Goal: Book appointment/travel/reservation

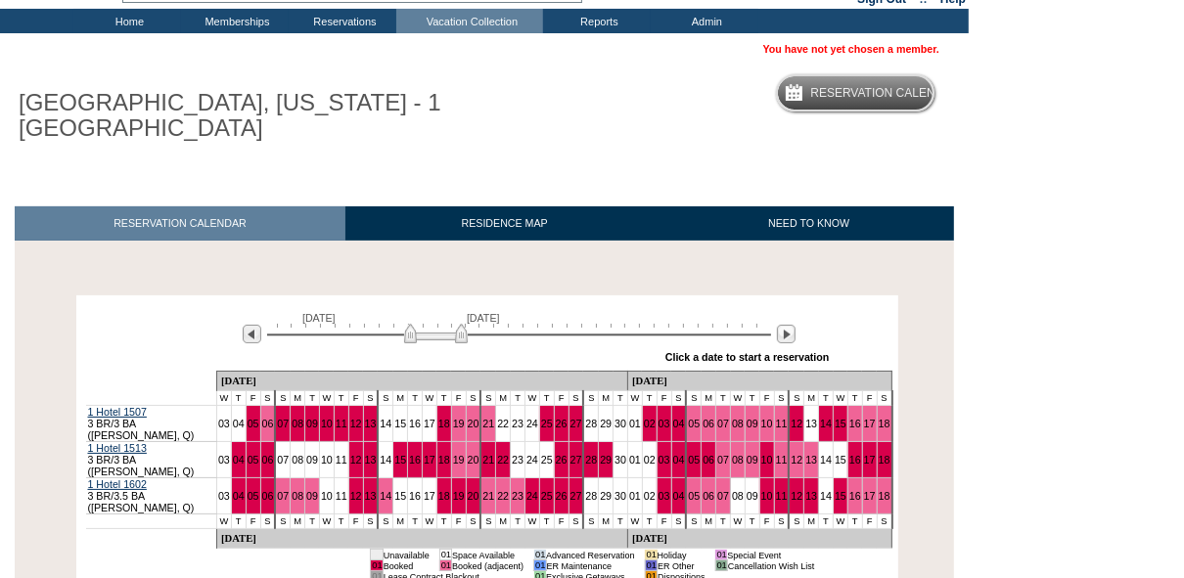
scroll to position [115, 0]
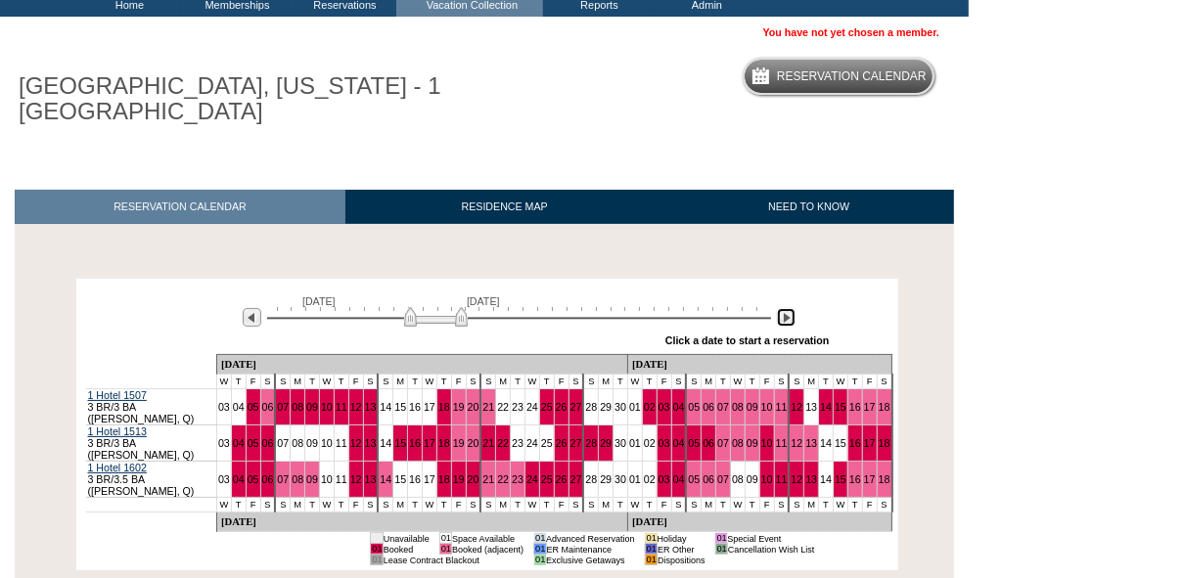
click at [781, 319] on img at bounding box center [786, 317] width 19 height 19
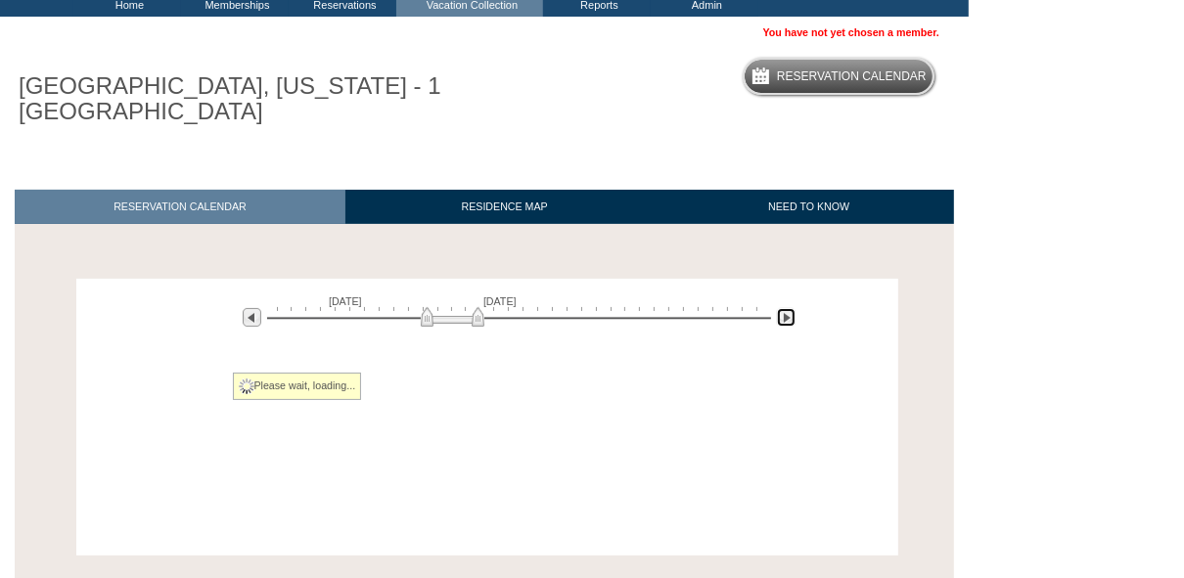
click at [781, 319] on img at bounding box center [786, 317] width 19 height 19
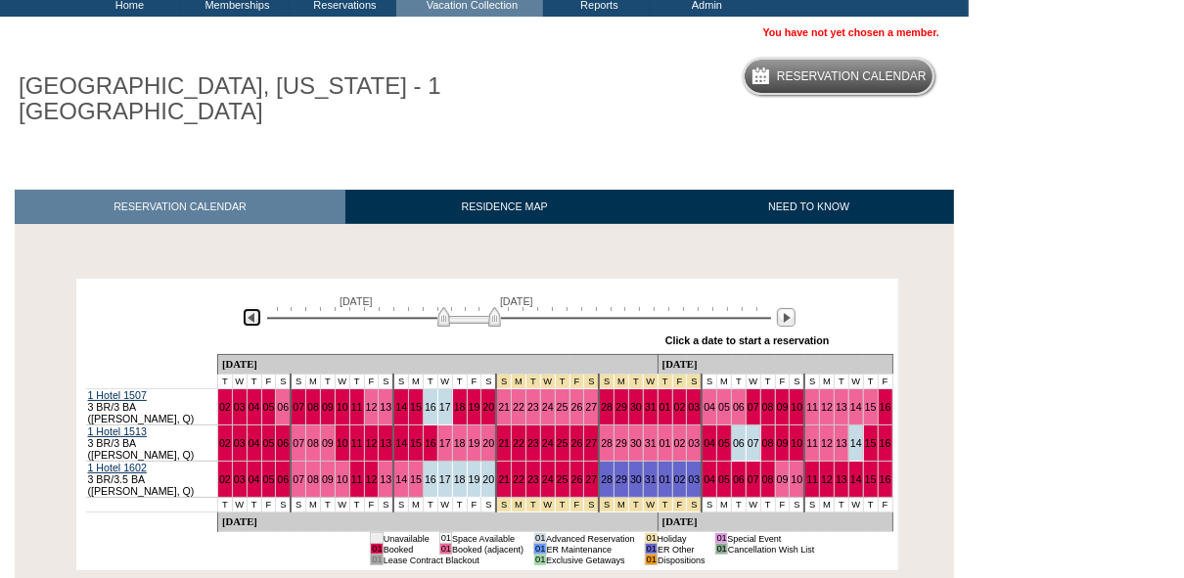
click at [247, 313] on img at bounding box center [252, 317] width 19 height 19
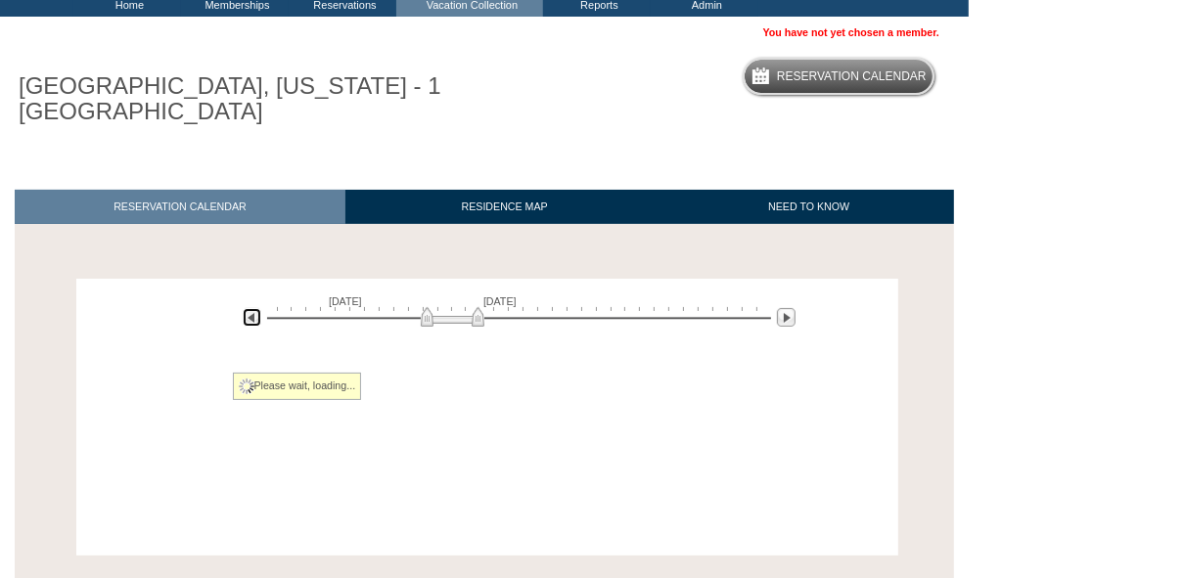
click at [248, 314] on img at bounding box center [252, 317] width 19 height 19
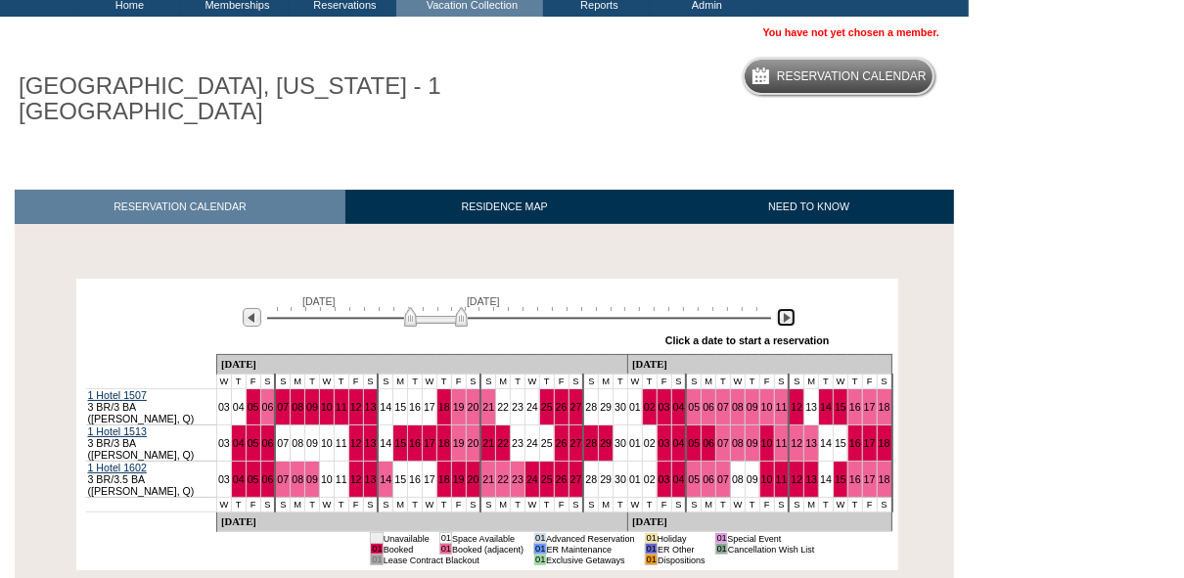
click at [792, 321] on img at bounding box center [786, 317] width 19 height 19
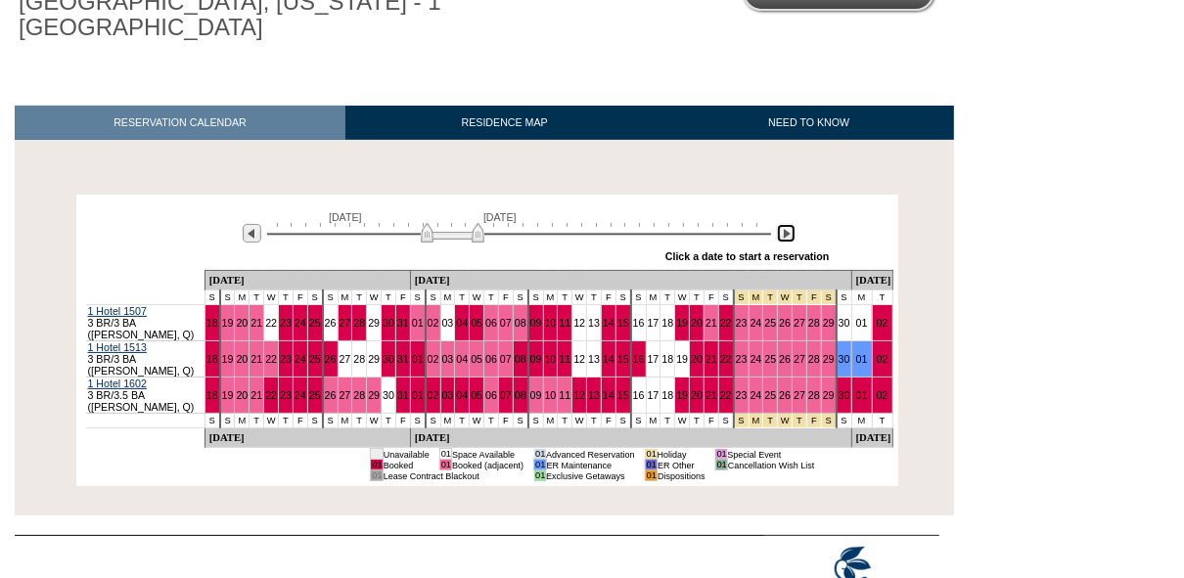
scroll to position [216, 0]
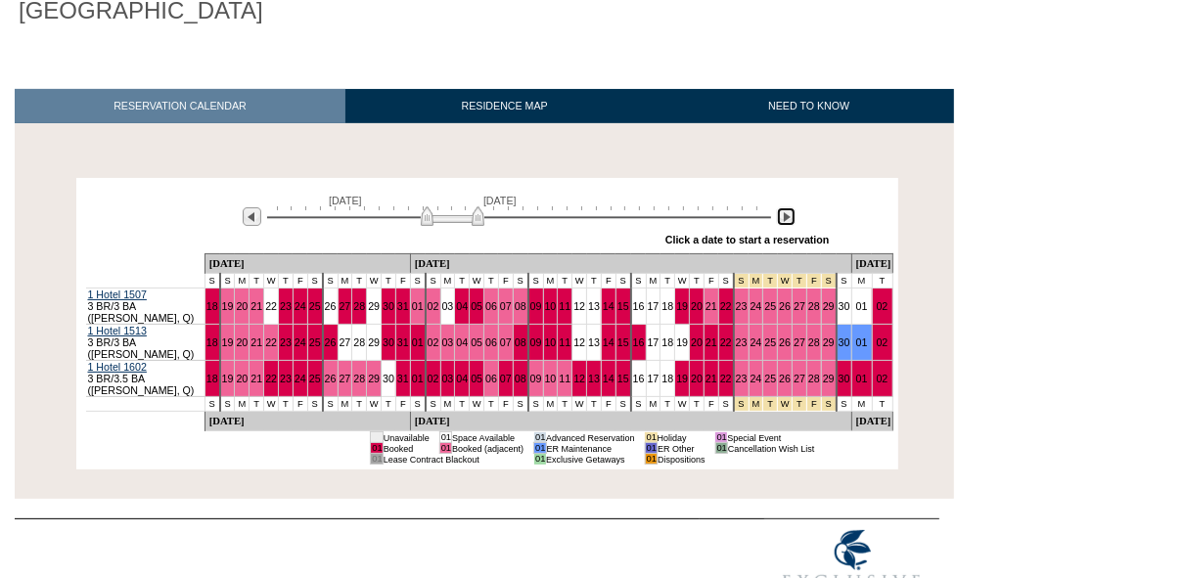
click at [789, 218] on img at bounding box center [786, 216] width 19 height 19
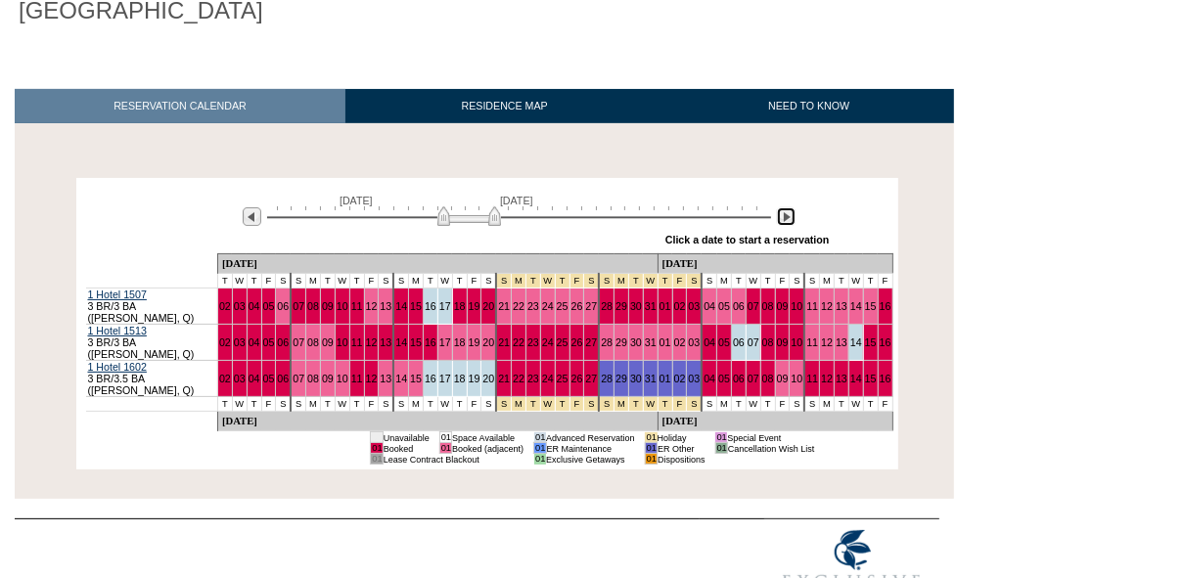
click at [789, 218] on img at bounding box center [786, 216] width 19 height 19
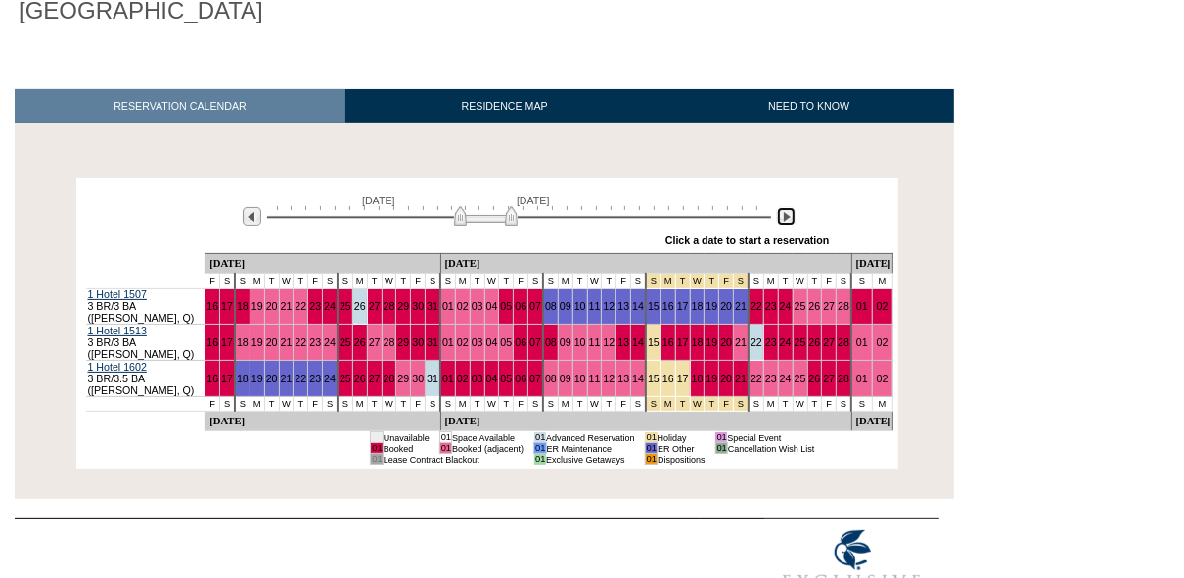
click at [789, 218] on img at bounding box center [786, 216] width 19 height 19
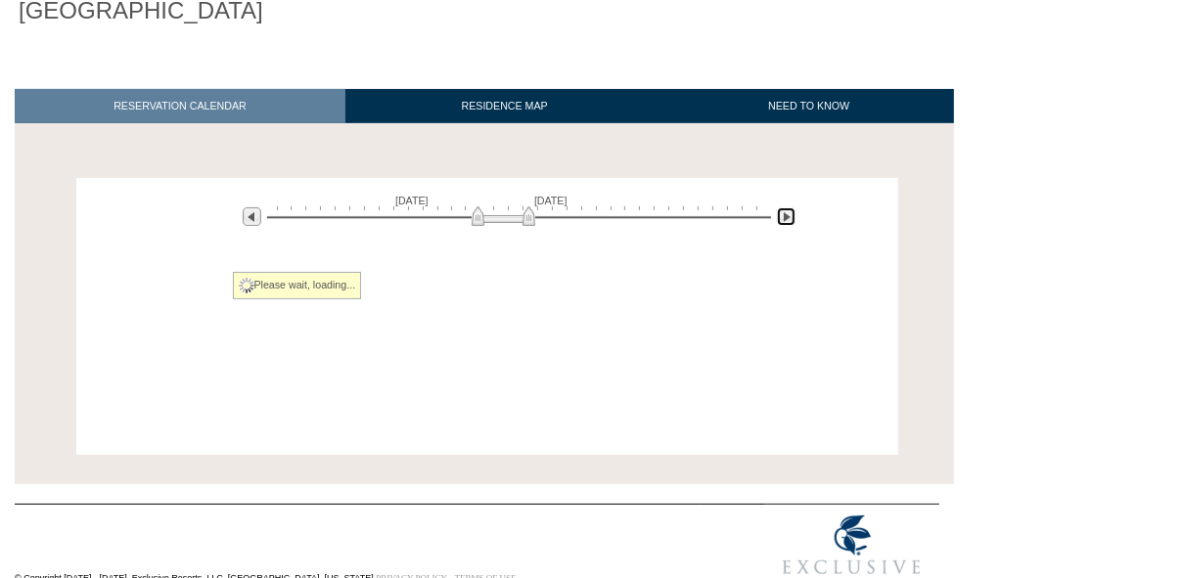
click at [789, 218] on img at bounding box center [786, 216] width 19 height 19
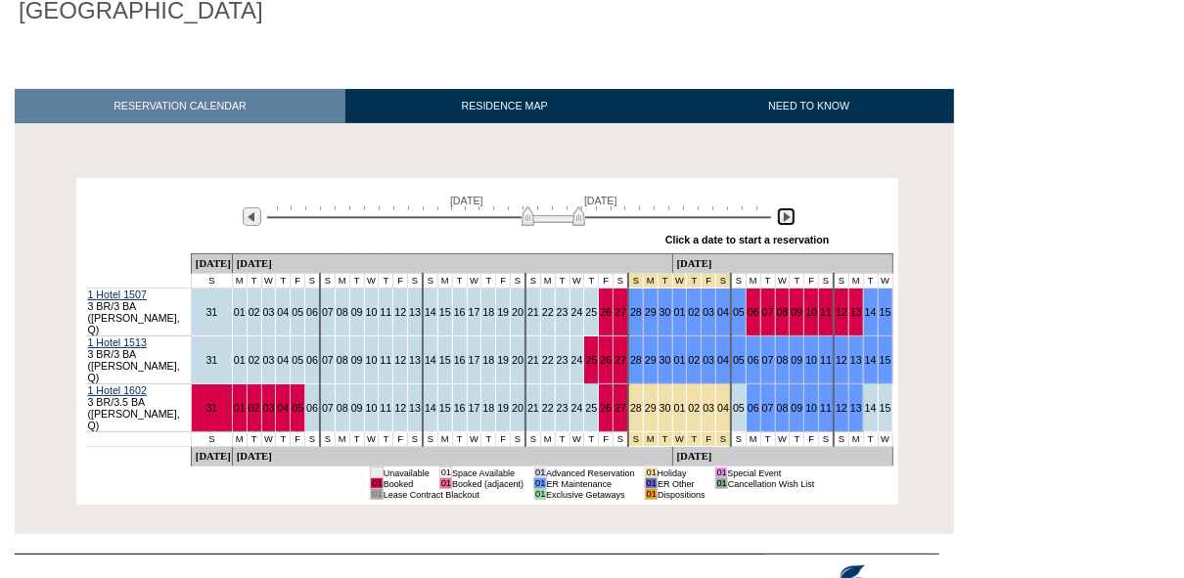
click at [789, 218] on img at bounding box center [786, 216] width 19 height 19
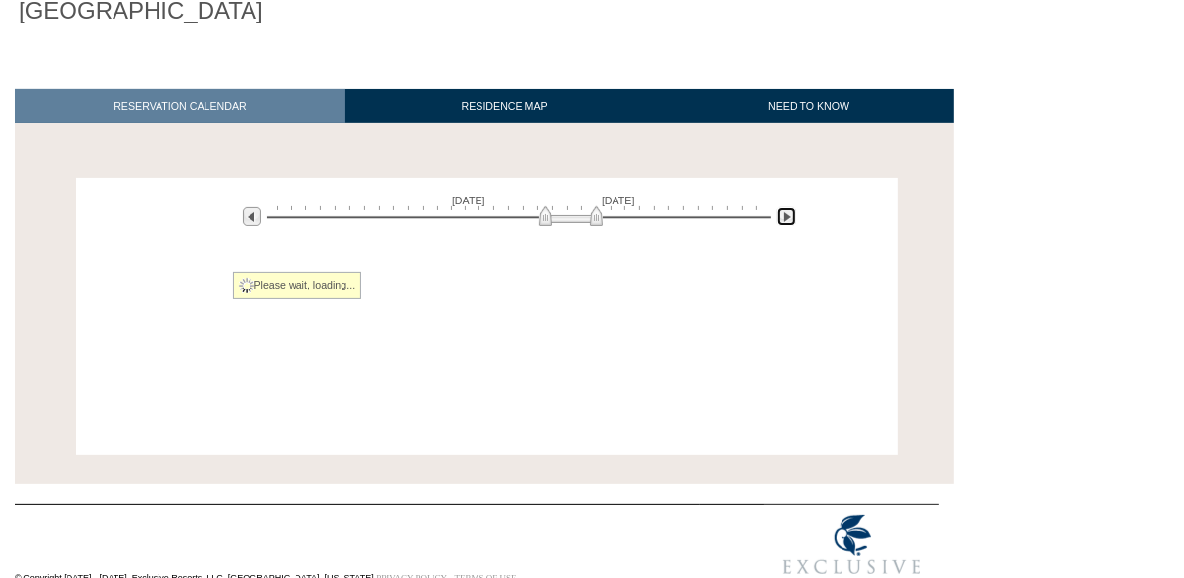
click at [789, 218] on img at bounding box center [786, 216] width 19 height 19
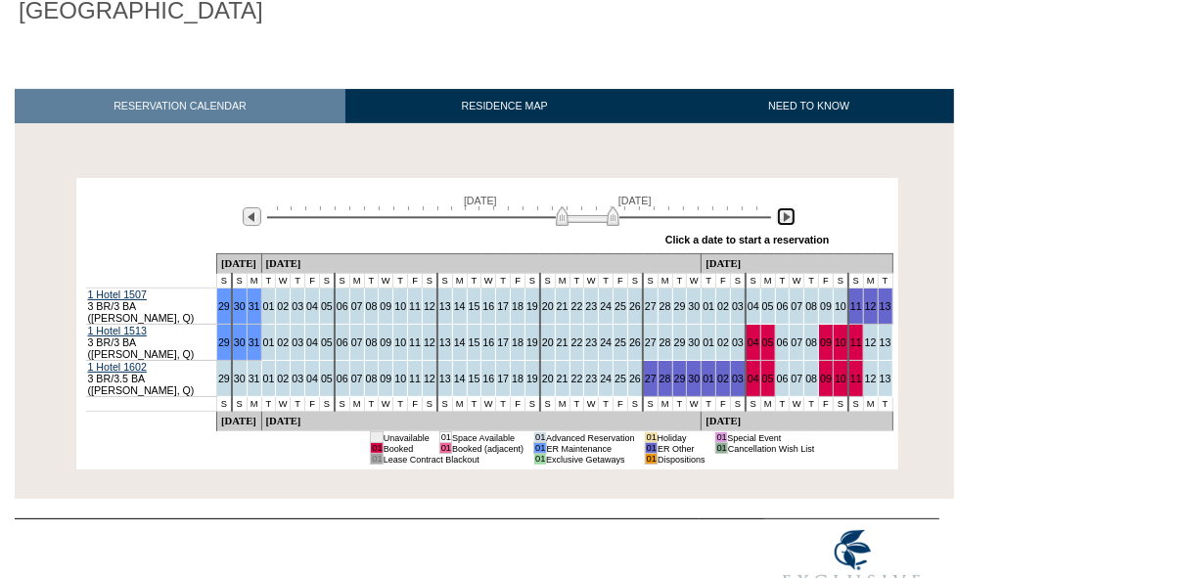
click at [789, 218] on img at bounding box center [786, 216] width 19 height 19
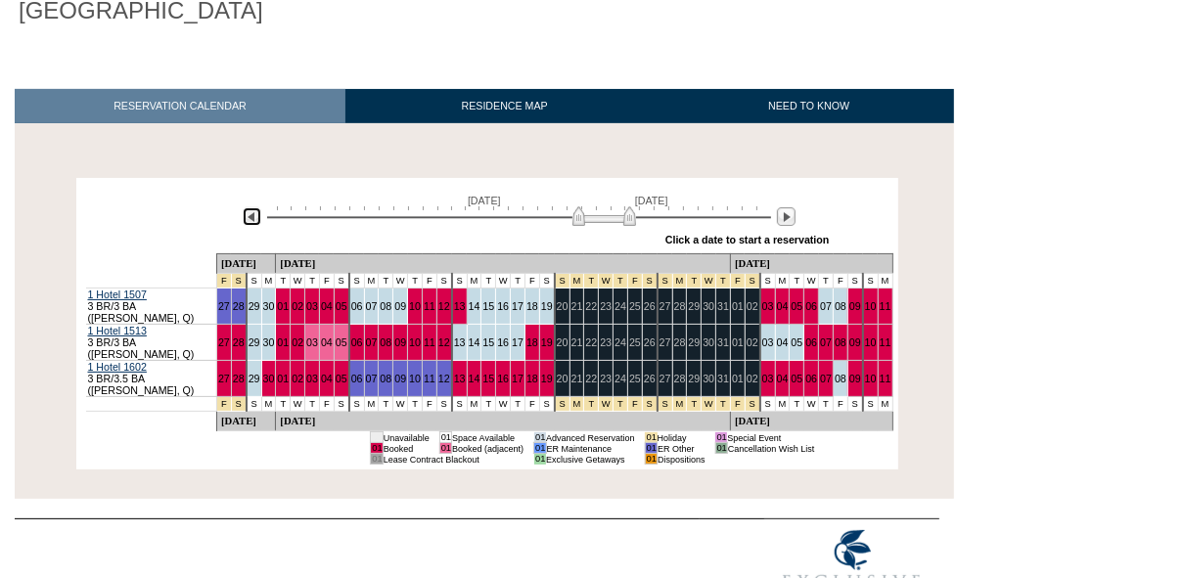
click at [253, 222] on img at bounding box center [252, 216] width 19 height 19
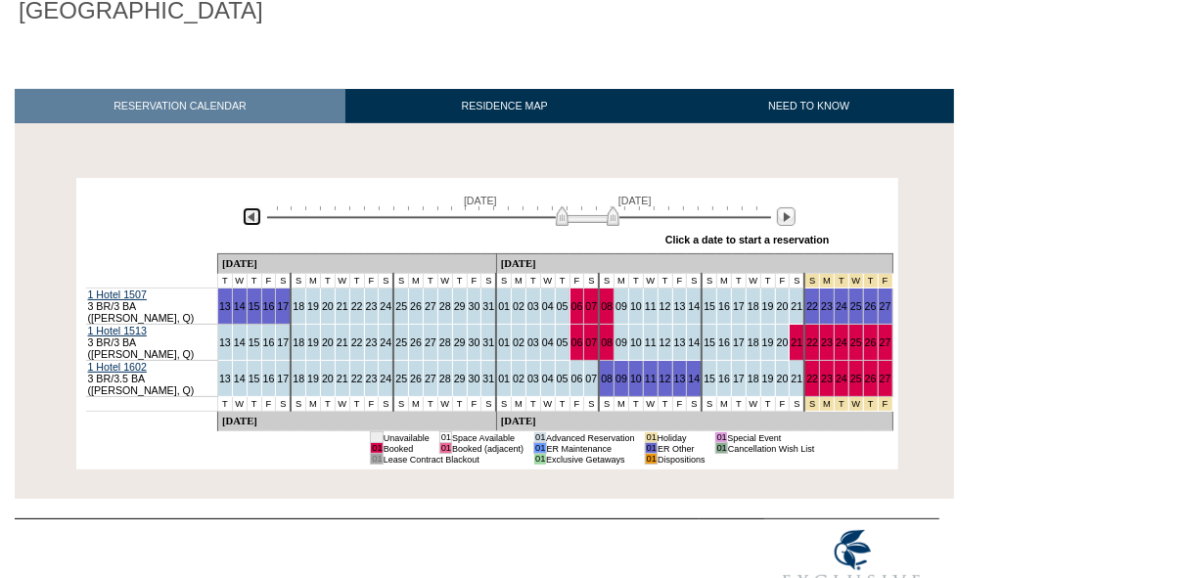
click at [253, 222] on img at bounding box center [252, 216] width 19 height 19
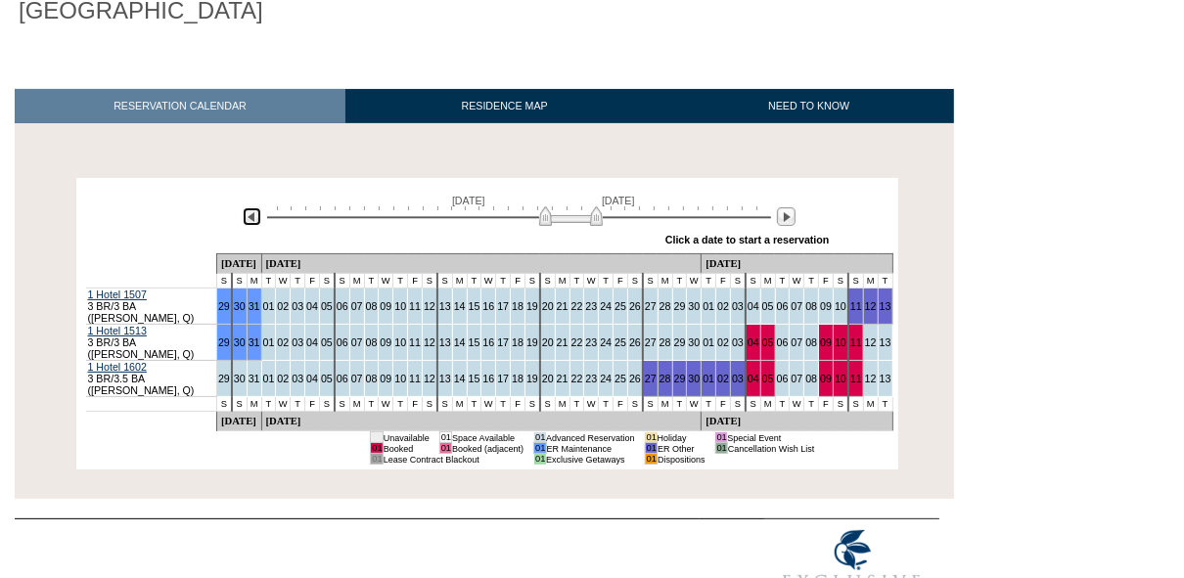
click at [253, 222] on img at bounding box center [252, 216] width 19 height 19
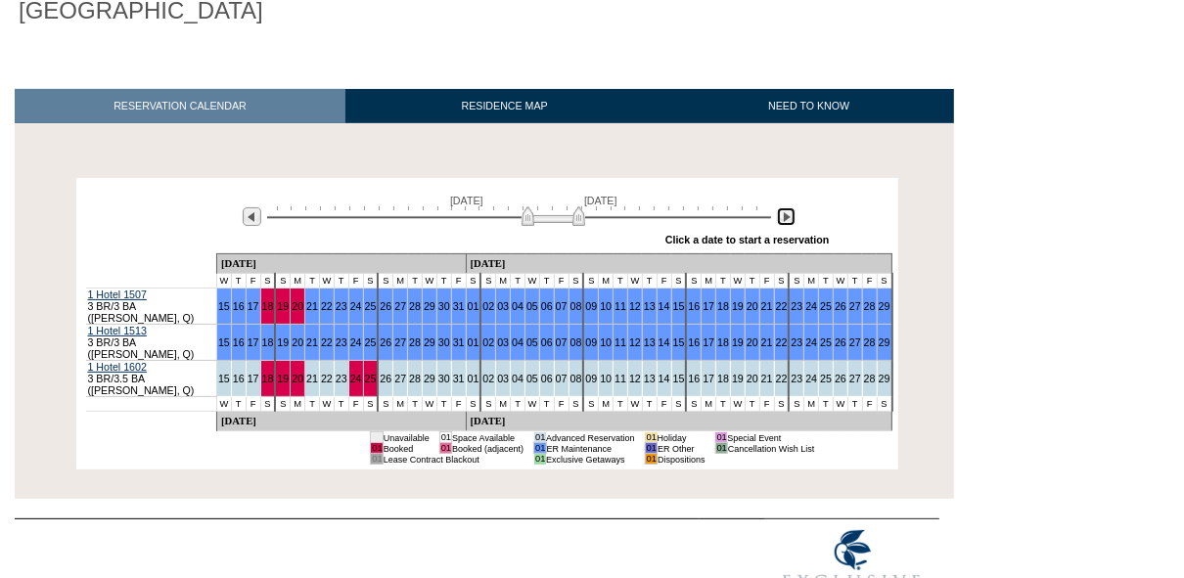
click at [792, 223] on img at bounding box center [786, 216] width 19 height 19
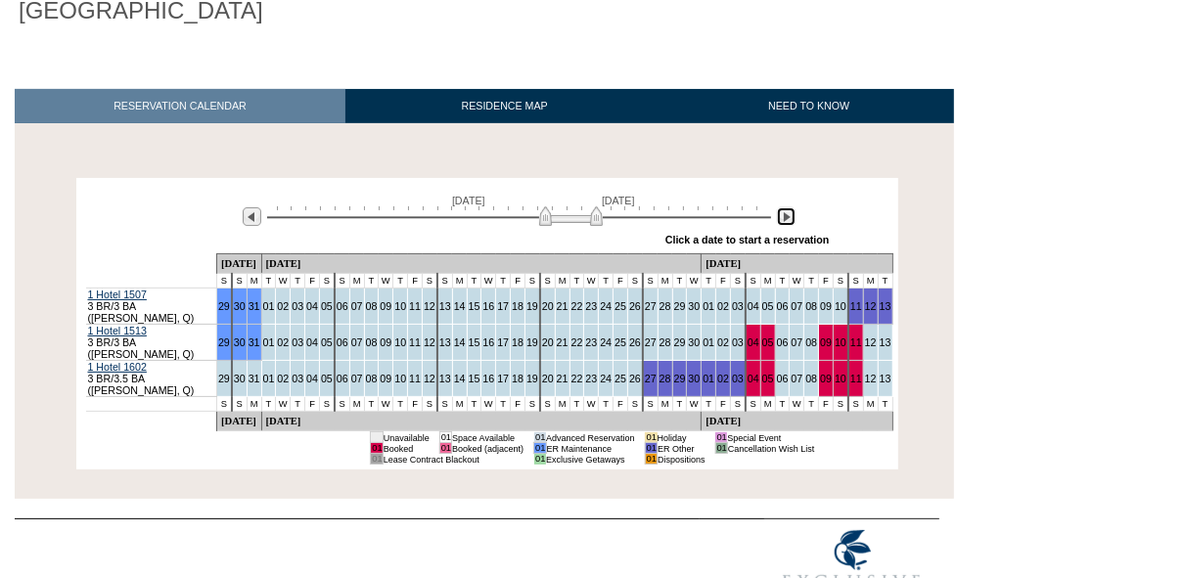
click at [792, 223] on img at bounding box center [786, 216] width 19 height 19
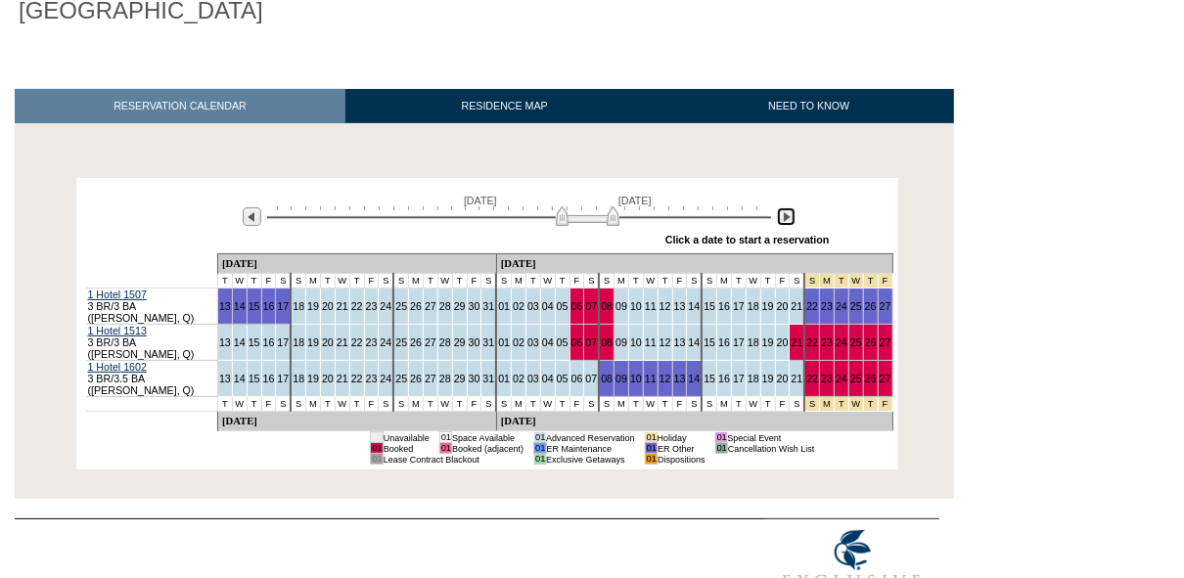
click at [792, 223] on img at bounding box center [786, 216] width 19 height 19
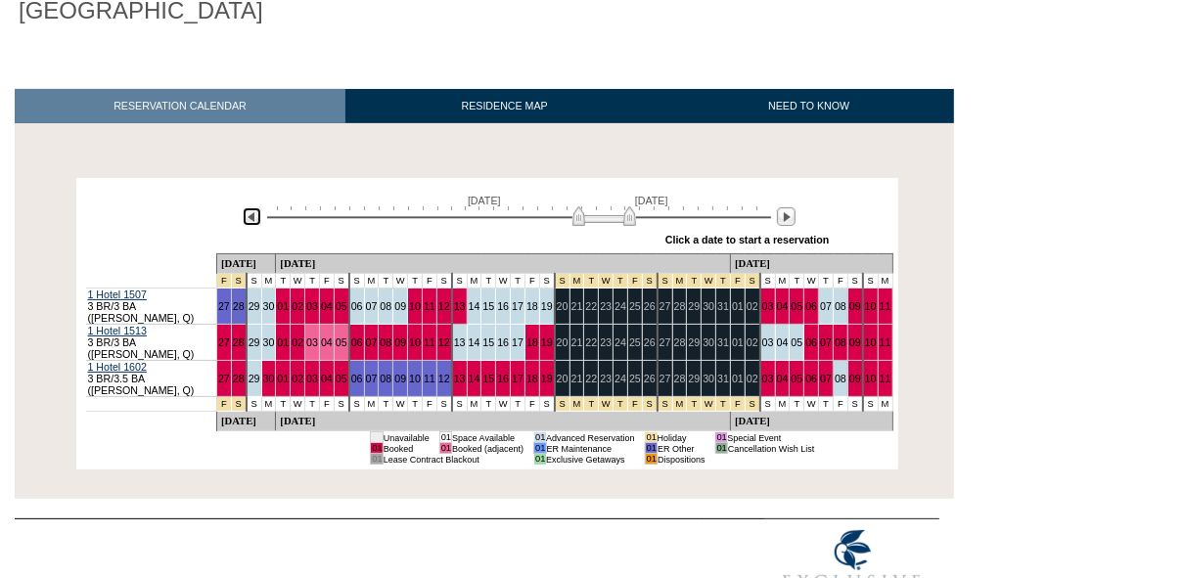
click at [255, 216] on img at bounding box center [252, 216] width 19 height 19
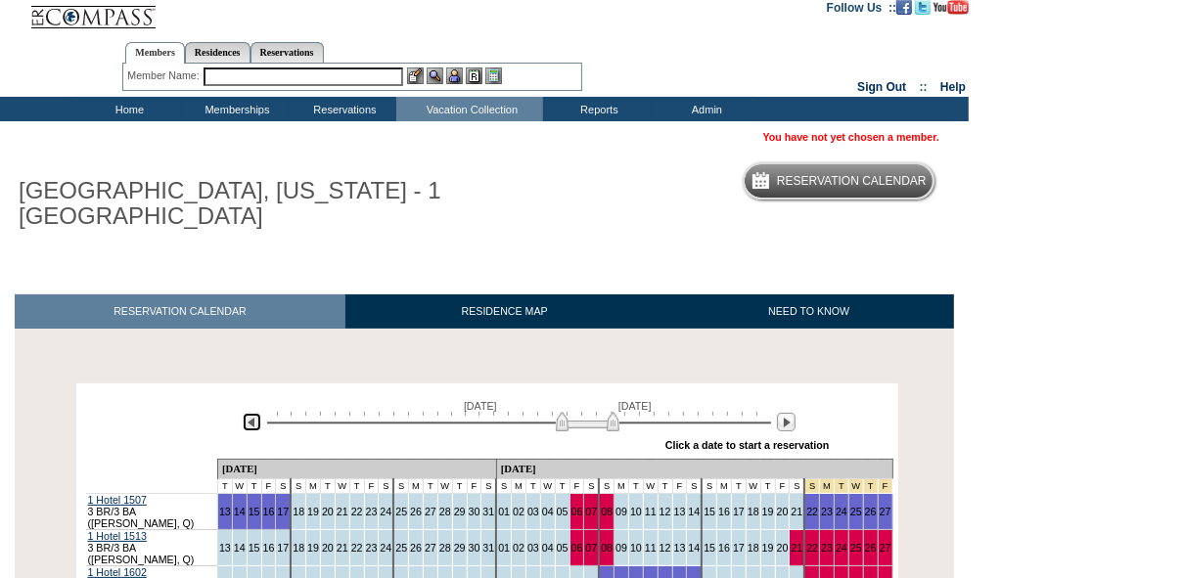
scroll to position [10, 0]
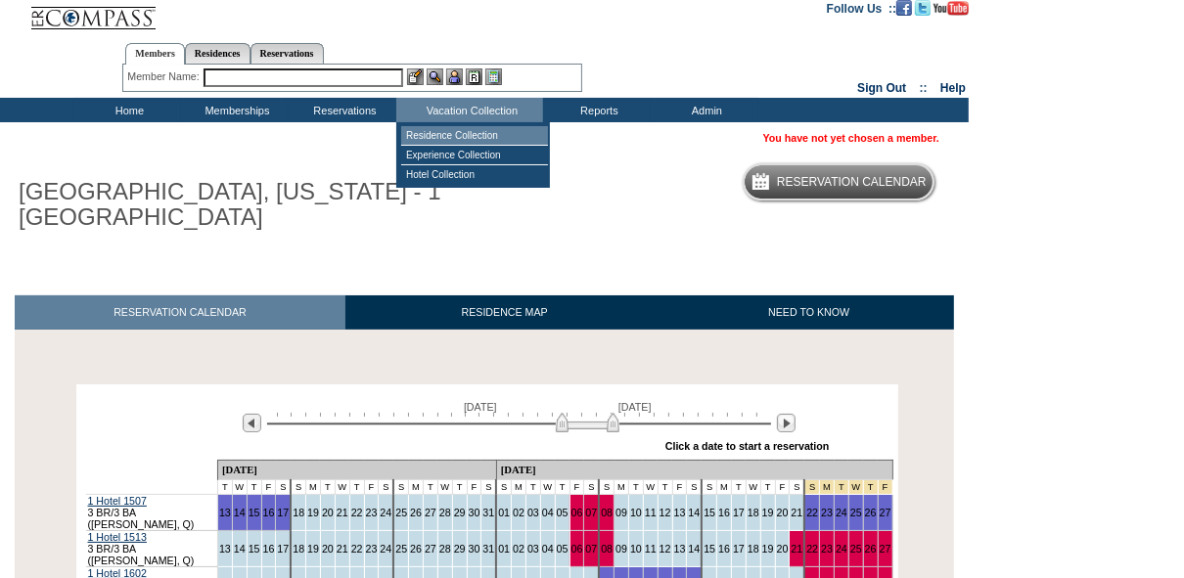
click at [488, 136] on td "Residence Collection" at bounding box center [474, 136] width 147 height 20
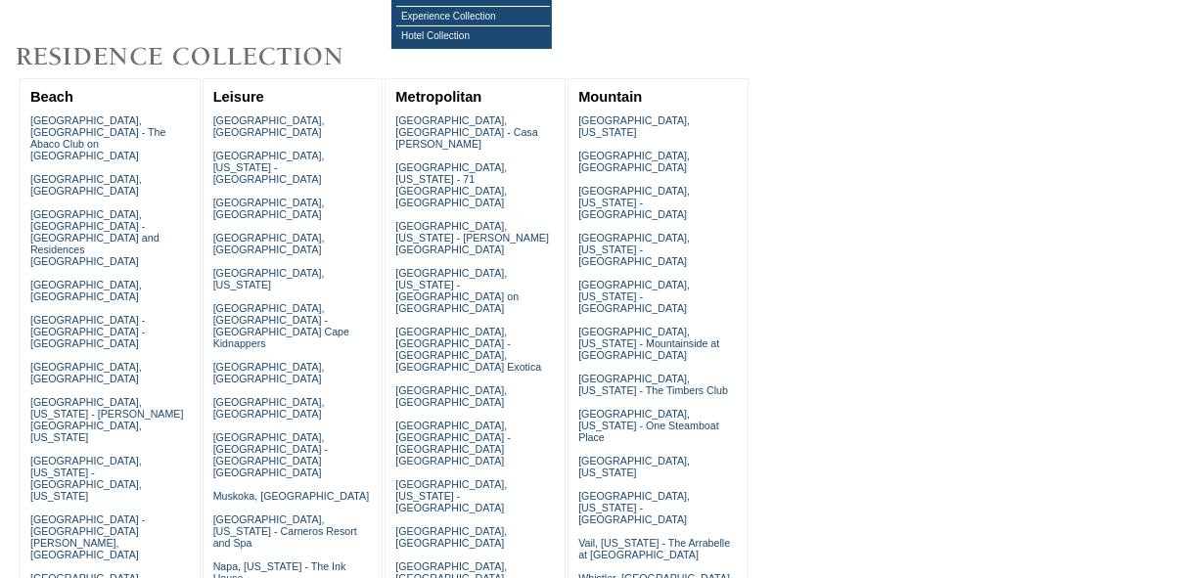
scroll to position [161, 0]
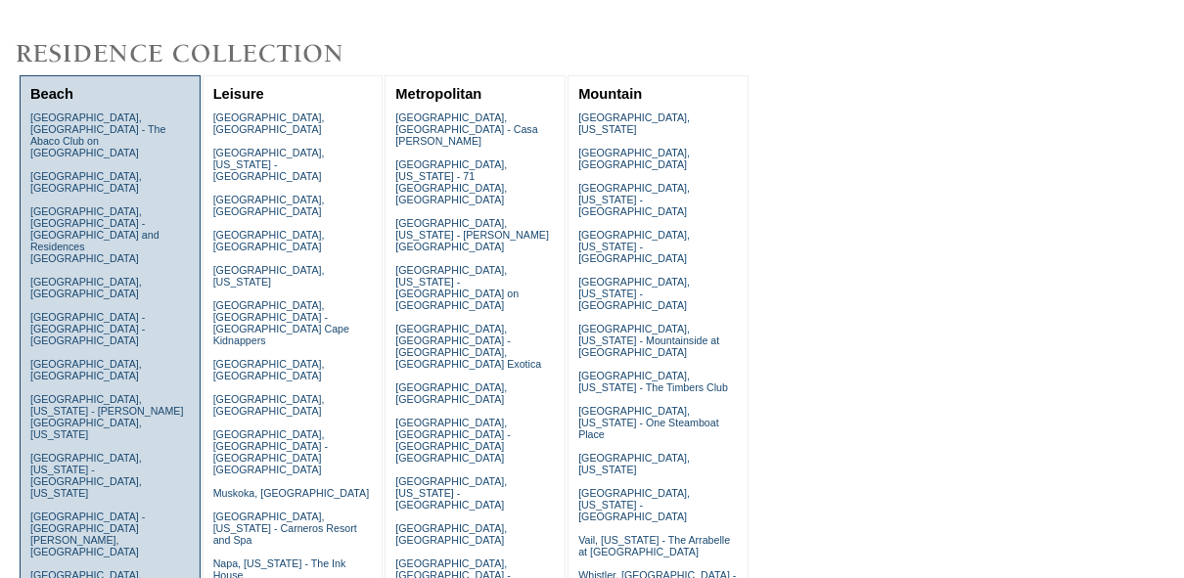
click at [75, 128] on link "Abaco, Bahamas - The Abaco Club on Winding Bay" at bounding box center [98, 135] width 136 height 47
